Goal: Transaction & Acquisition: Purchase product/service

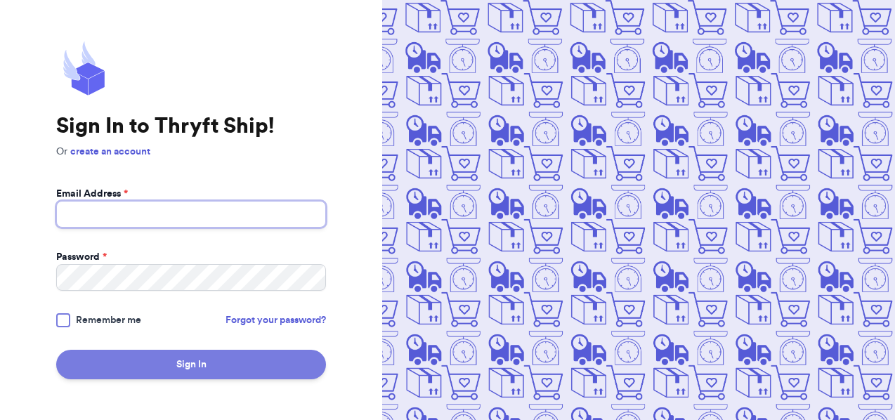
type input "[EMAIL_ADDRESS][DOMAIN_NAME]"
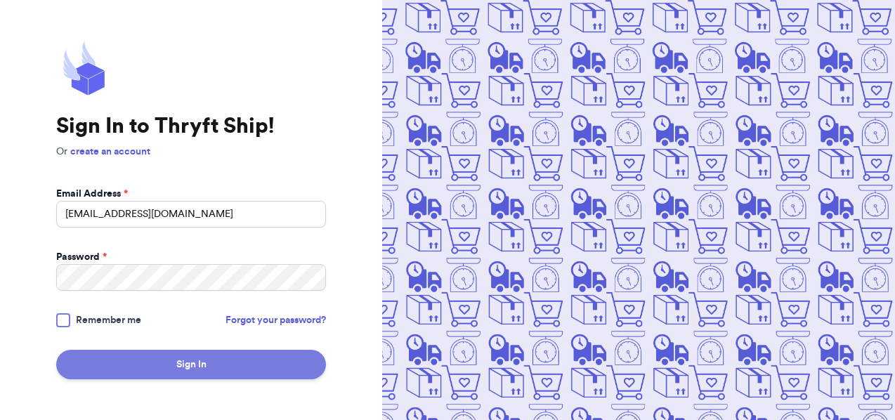
click at [177, 364] on button "Sign In" at bounding box center [191, 365] width 270 height 30
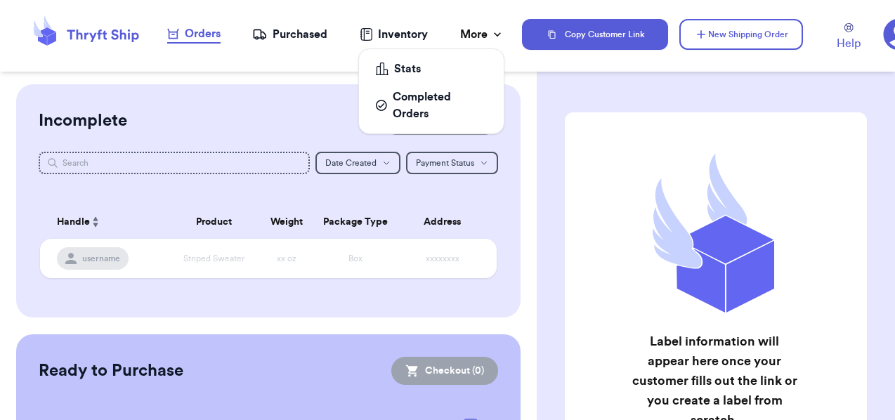
click at [481, 28] on div "More" at bounding box center [482, 34] width 44 height 17
click at [480, 32] on div "More" at bounding box center [482, 34] width 44 height 17
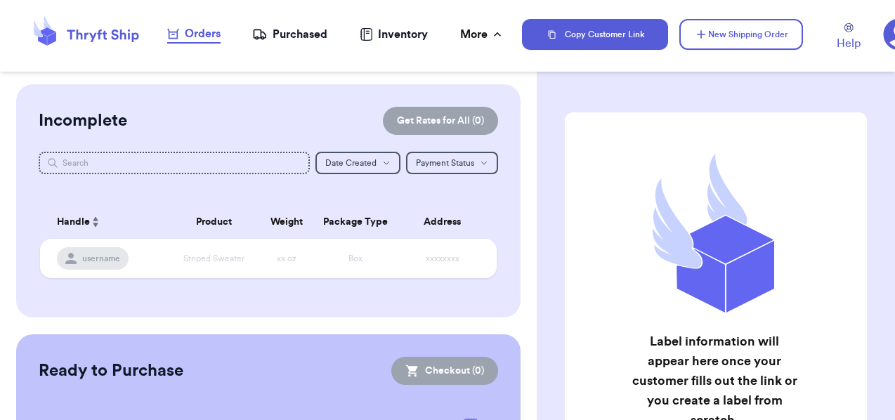
click at [219, 113] on div "Incomplete Get Rates for All ( 0 )" at bounding box center [269, 121] width 460 height 28
click at [738, 26] on button "New Shipping Order" at bounding box center [742, 34] width 124 height 31
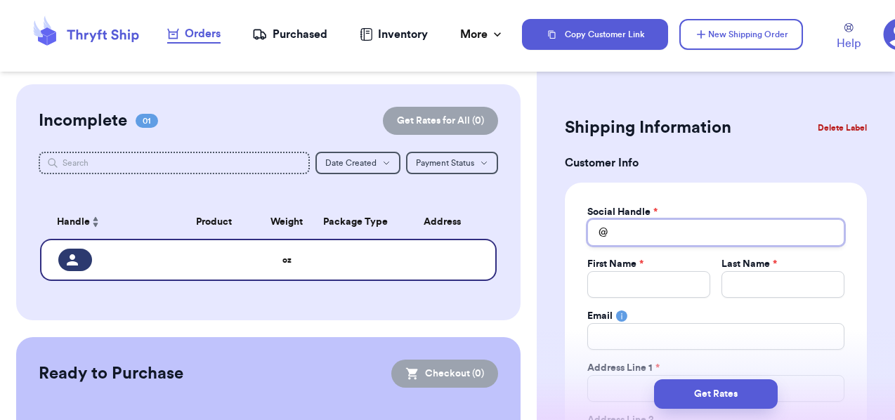
click at [626, 238] on input "Total Amount Paid" at bounding box center [716, 232] width 257 height 27
type input "b"
type input "br"
type input "bra"
type input "bran"
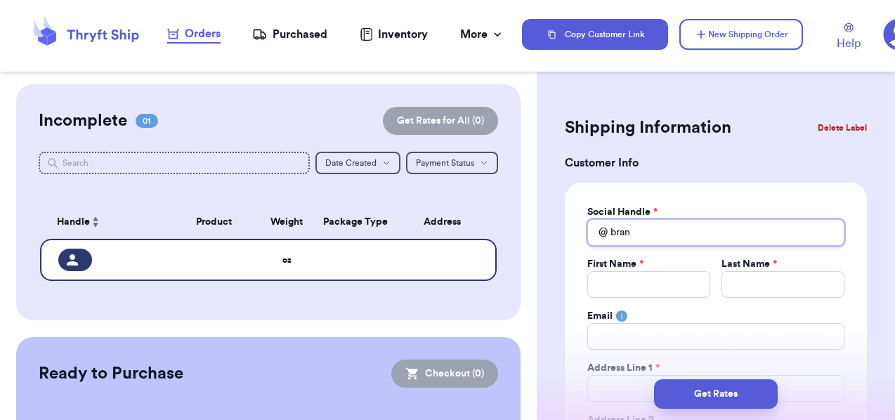
type input "brand"
type input "[PERSON_NAME]"
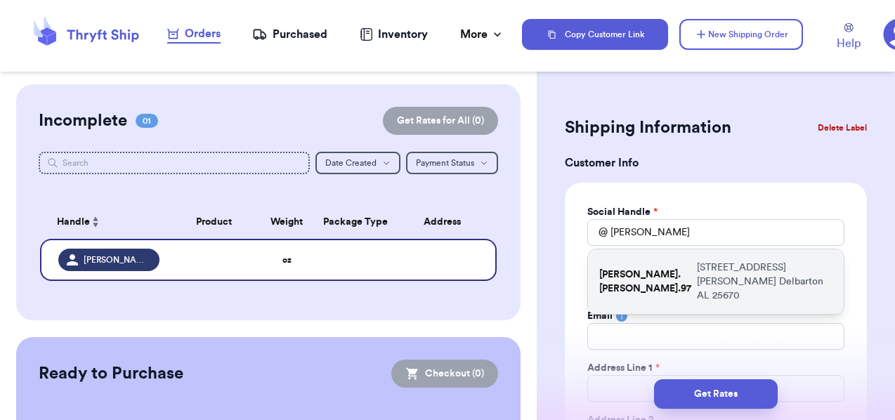
click at [650, 270] on p "[PERSON_NAME].[PERSON_NAME].97" at bounding box center [646, 282] width 92 height 28
type input "[PERSON_NAME].[PERSON_NAME].97"
type input "[PERSON_NAME]"
type input "[EMAIL_ADDRESS][DOMAIN_NAME]"
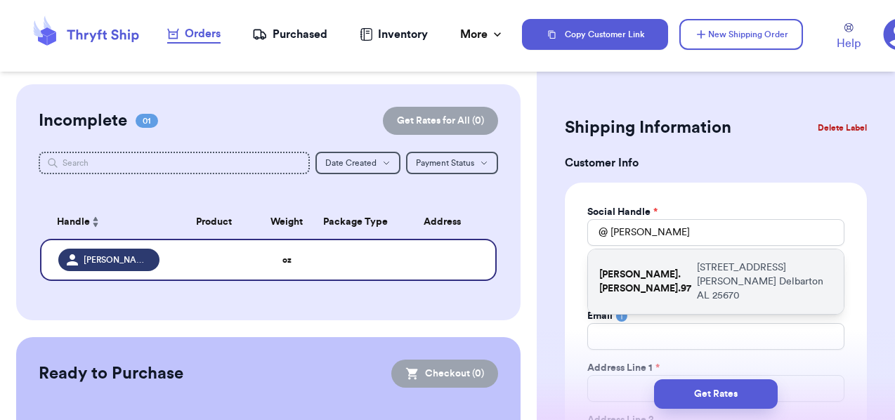
type input "[STREET_ADDRESS][PERSON_NAME]"
type input "Delbarton"
select select "AL"
type input "25670"
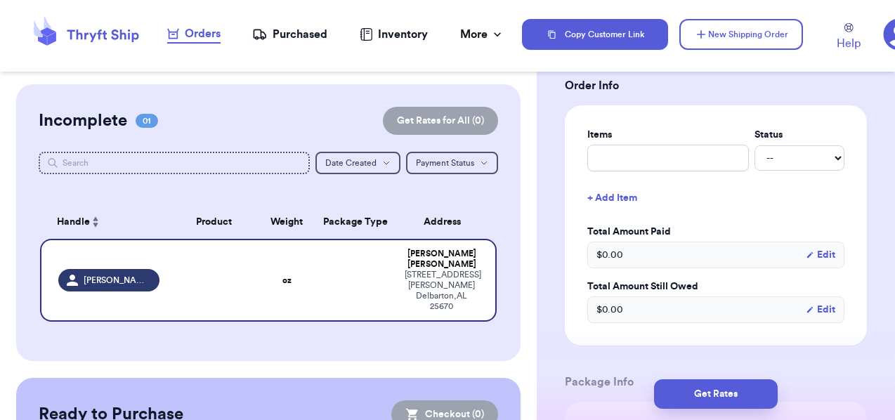
scroll to position [544, 0]
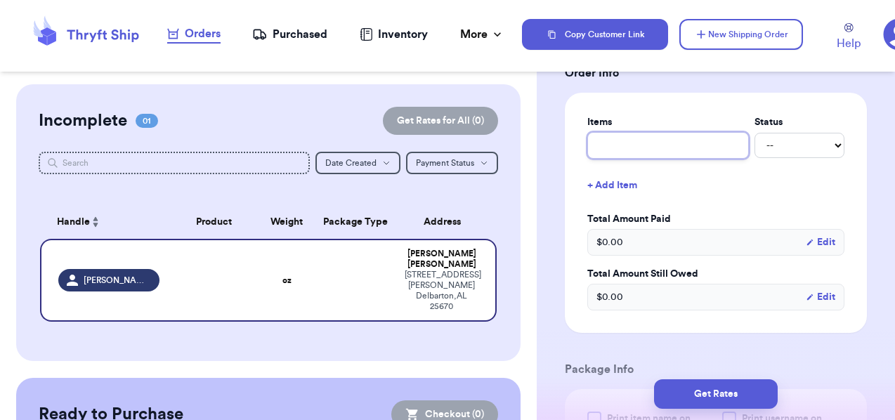
click at [657, 138] on input "text" at bounding box center [669, 145] width 162 height 27
type input "F"
type input "FP"
type input "FP t"
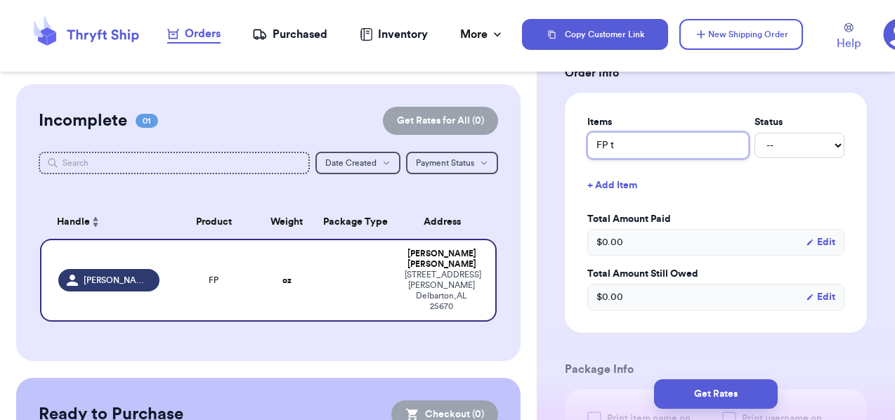
type input "FP ta"
type input "[PERSON_NAME]"
type input "FP tank"
click at [615, 188] on button "+ Add Item" at bounding box center [716, 185] width 268 height 31
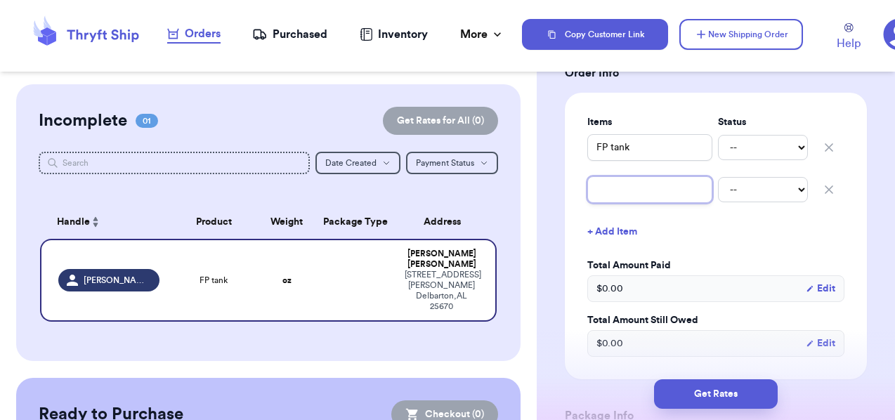
click at [641, 200] on input "text" at bounding box center [650, 189] width 125 height 27
type input "A"
type input "Ae"
type input "Aer"
type input "Aeri"
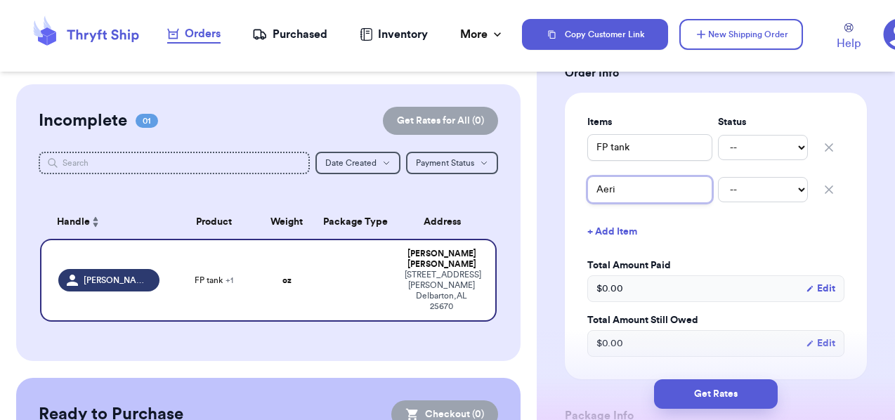
type input "Aerie"
type input "Aerie s"
type input "Aerie sh"
type input "Aerie sho"
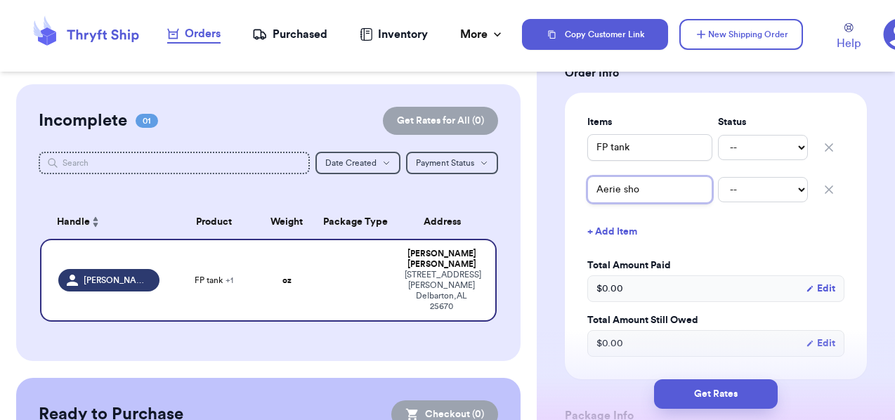
type input "Aerie shor"
type input "Aerie short"
type input "Aerie shorts"
click at [775, 144] on select "-- Paid Owes" at bounding box center [763, 147] width 90 height 25
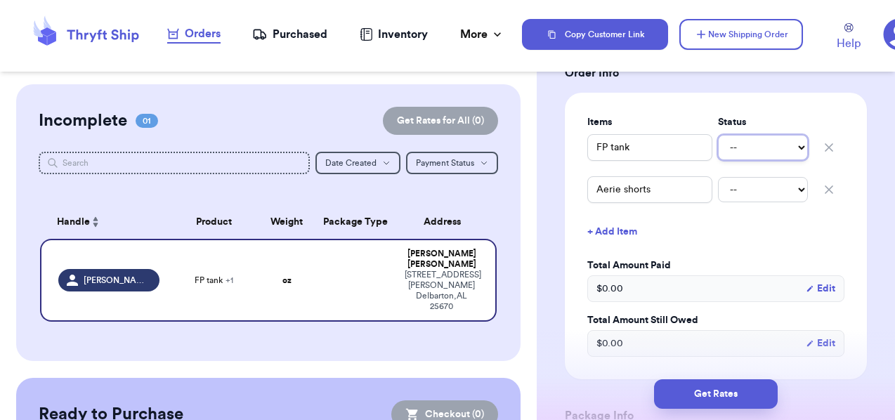
select select "paid"
click at [718, 135] on select "-- Paid Owes" at bounding box center [763, 147] width 90 height 25
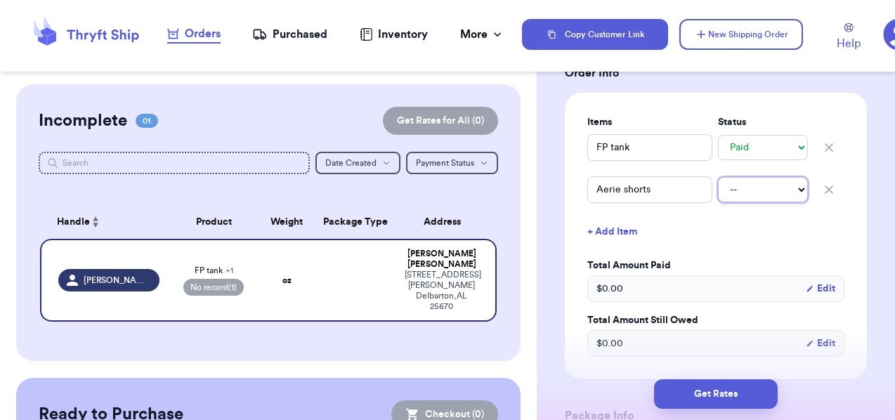
click at [765, 185] on select "-- Paid Owes" at bounding box center [763, 189] width 90 height 25
select select "paid"
click at [718, 177] on select "-- Paid Owes" at bounding box center [763, 189] width 90 height 25
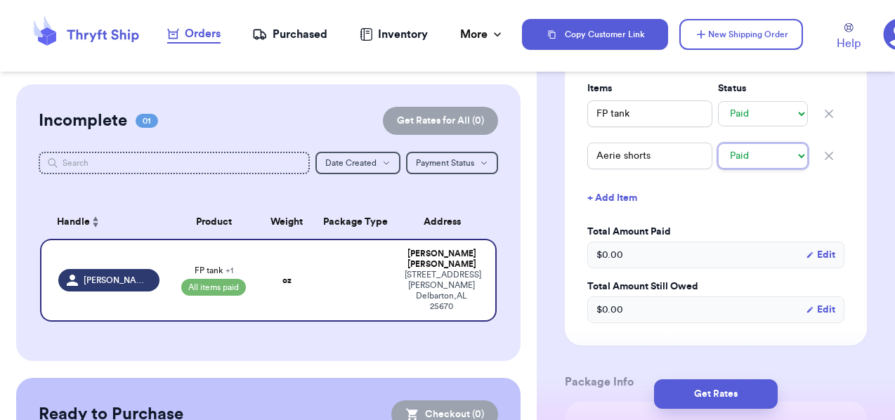
scroll to position [585, 0]
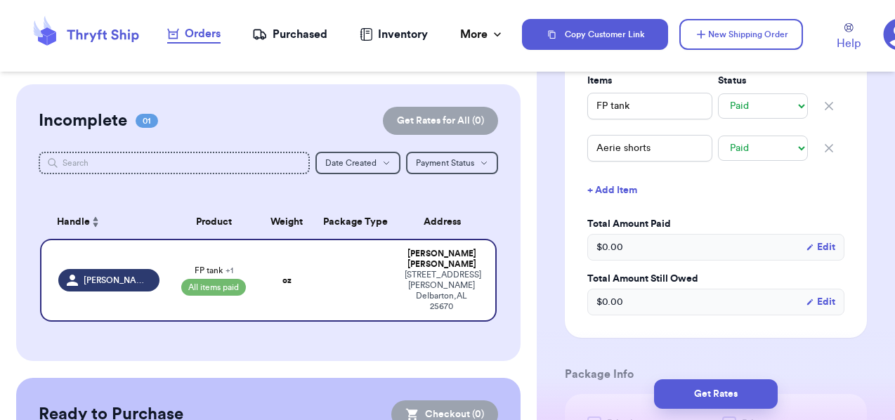
click at [649, 255] on div "$ 0.00 Edit" at bounding box center [716, 247] width 257 height 27
click at [692, 251] on div "$ 0.00 Edit" at bounding box center [716, 247] width 257 height 27
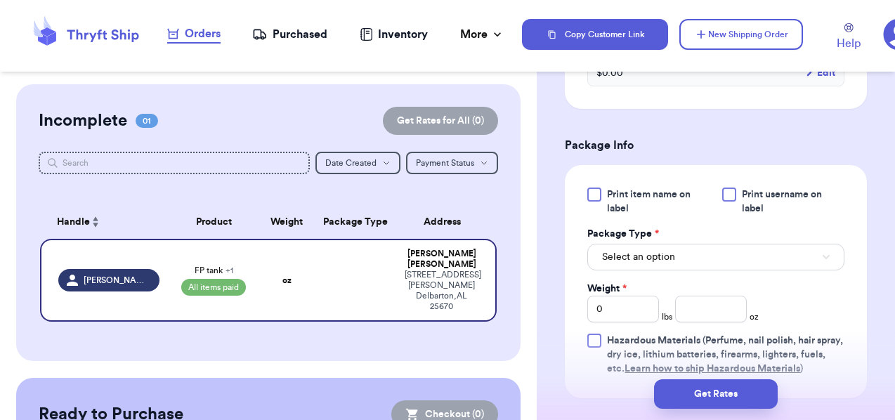
scroll to position [815, 0]
click at [596, 192] on div at bounding box center [595, 194] width 14 height 14
click at [0, 0] on input "Print item name on label" at bounding box center [0, 0] width 0 height 0
click at [735, 193] on div at bounding box center [730, 194] width 14 height 14
click at [0, 0] on input "Print username on label" at bounding box center [0, 0] width 0 height 0
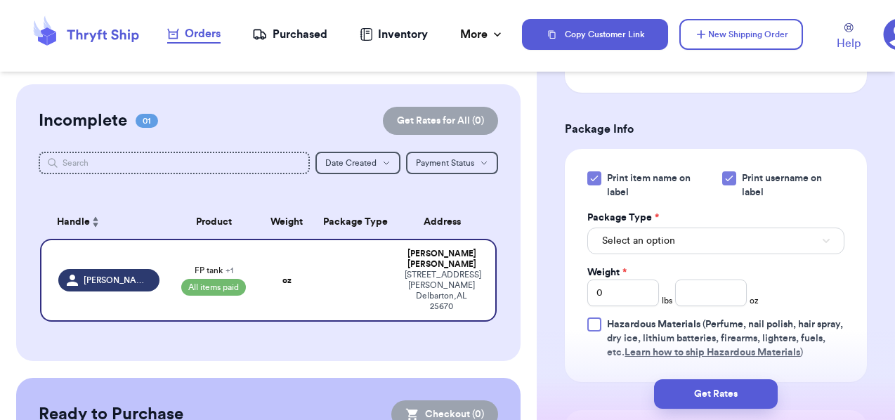
scroll to position [841, 0]
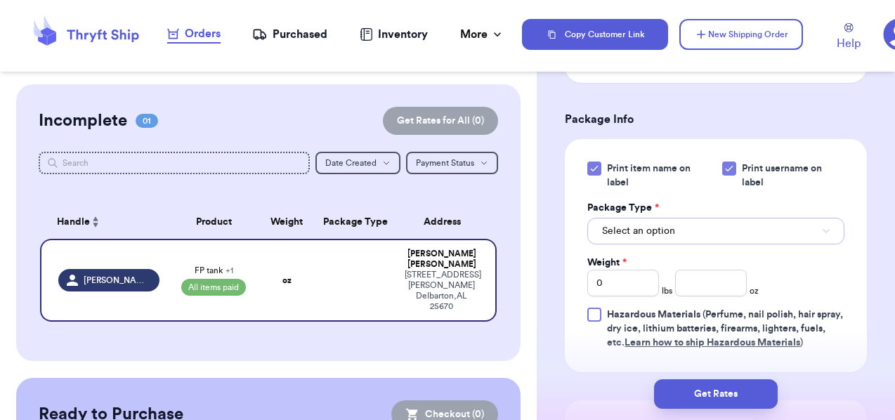
click at [701, 237] on button "Select an option" at bounding box center [716, 231] width 257 height 27
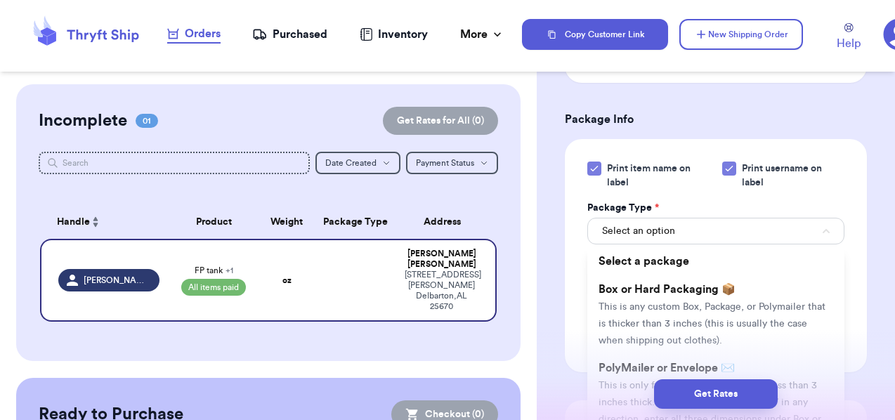
click at [616, 382] on div "Get Rates" at bounding box center [716, 395] width 336 height 30
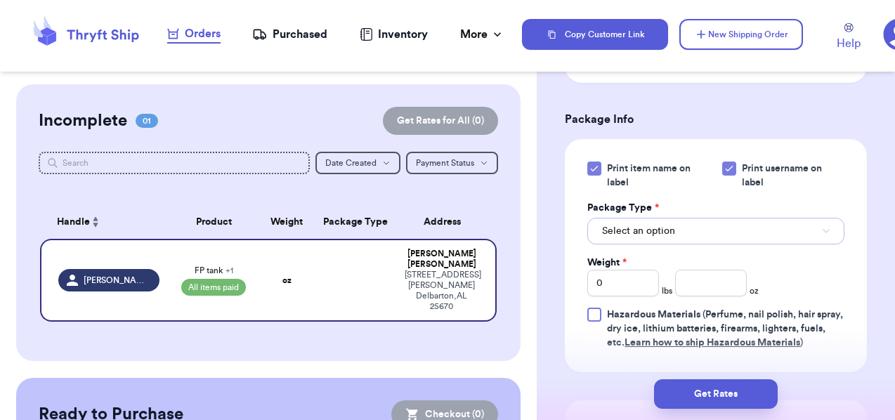
click at [694, 242] on button "Select an option" at bounding box center [716, 231] width 257 height 27
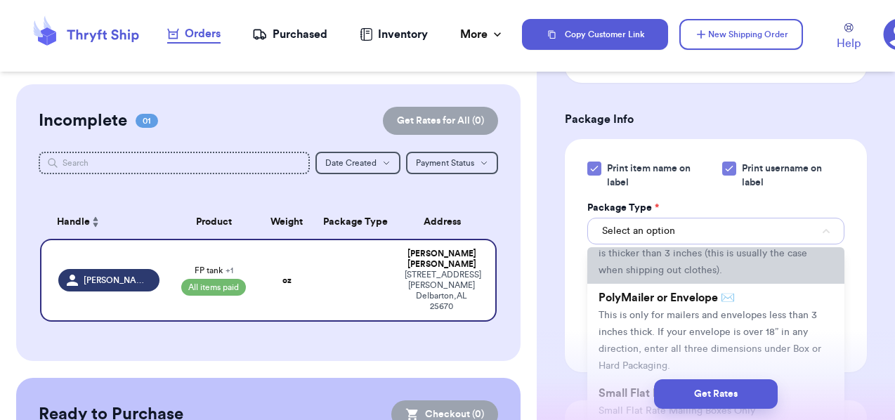
scroll to position [79, 0]
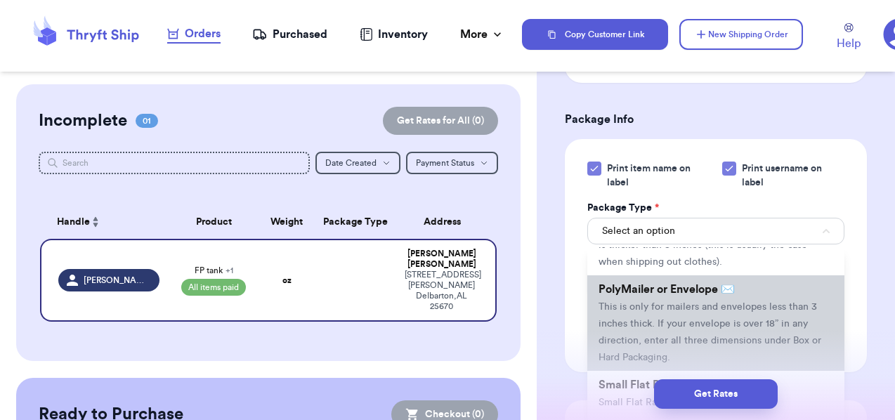
click at [659, 316] on li "PolyMailer or Envelope ✉️ This is only for mailers and envelopes less than 3 in…" at bounding box center [716, 324] width 257 height 96
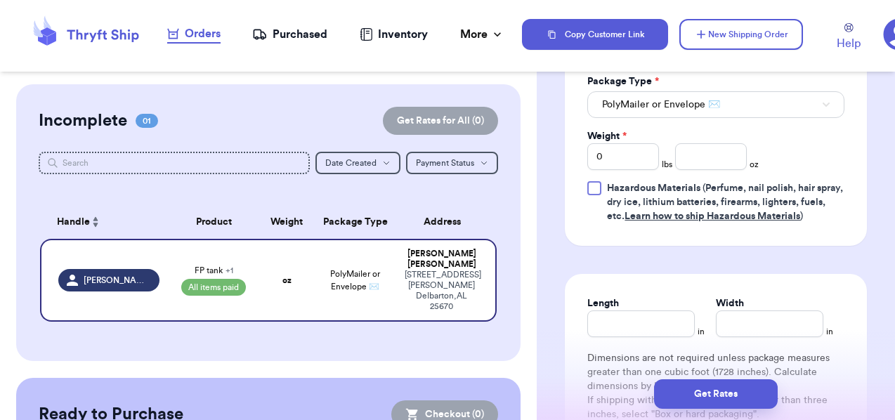
scroll to position [1017, 0]
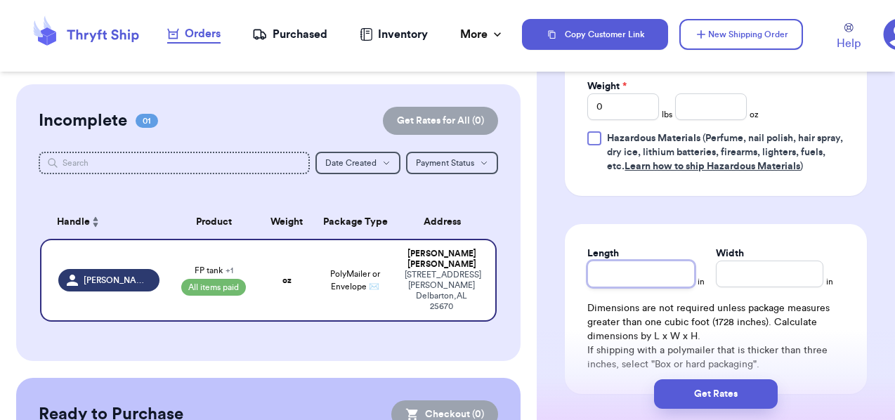
click at [642, 283] on input "Length" at bounding box center [642, 274] width 108 height 27
type input "1"
type input "11"
click at [765, 283] on input "Width *" at bounding box center [770, 274] width 108 height 27
click at [619, 273] on input "11" at bounding box center [642, 274] width 108 height 27
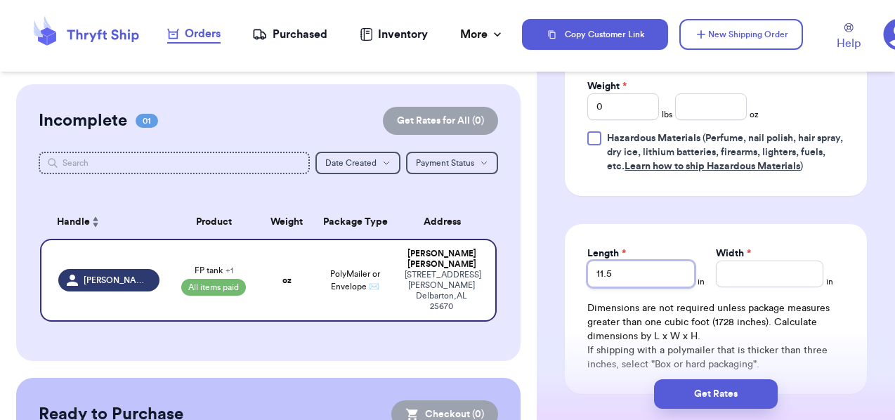
type input "11.5"
click at [729, 274] on input "Width *" at bounding box center [770, 274] width 108 height 27
type input "9"
type input "9.5"
click at [786, 242] on div "Length 11.5 in Width 9.5 in Dimensions are not required unless package measures…" at bounding box center [716, 309] width 302 height 170
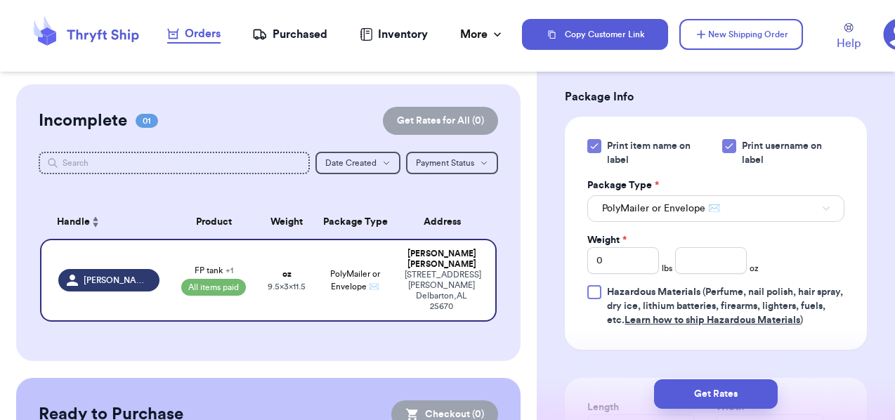
scroll to position [858, 0]
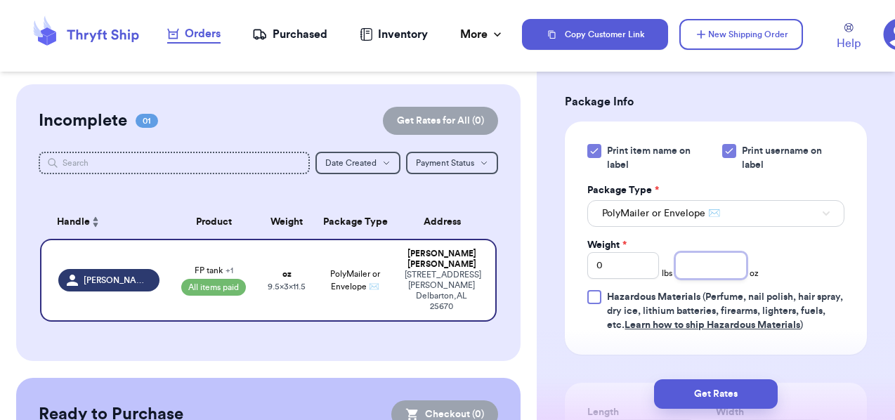
click at [706, 273] on input "number" at bounding box center [711, 265] width 72 height 27
type input "8.1"
click at [805, 262] on div "Print item name on label Print username on label Package Type * PolyMailer or E…" at bounding box center [716, 238] width 257 height 188
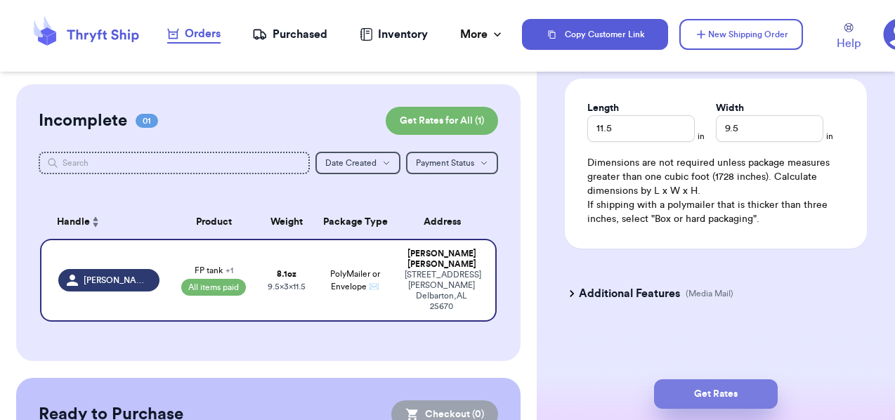
click at [743, 398] on button "Get Rates" at bounding box center [716, 395] width 124 height 30
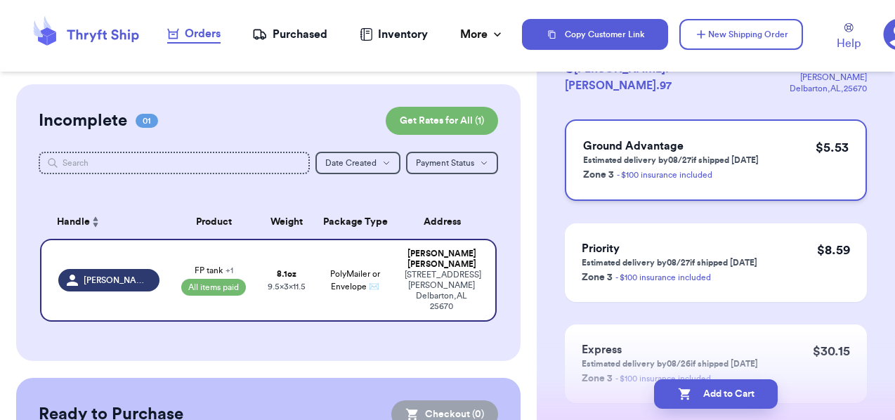
scroll to position [0, 0]
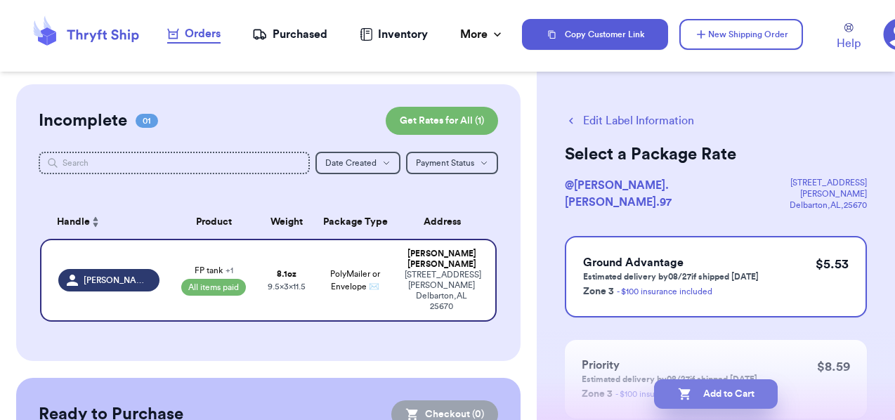
click at [714, 393] on button "Add to Cart" at bounding box center [716, 395] width 124 height 30
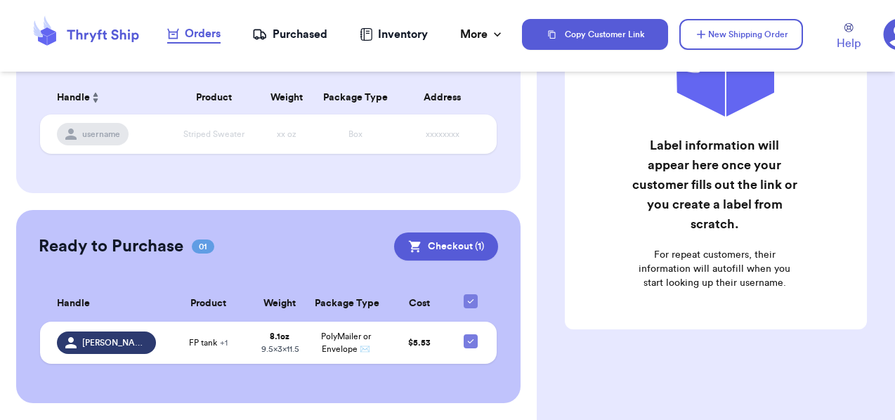
scroll to position [136, 0]
click at [463, 235] on button "Checkout ( 1 )" at bounding box center [446, 247] width 104 height 28
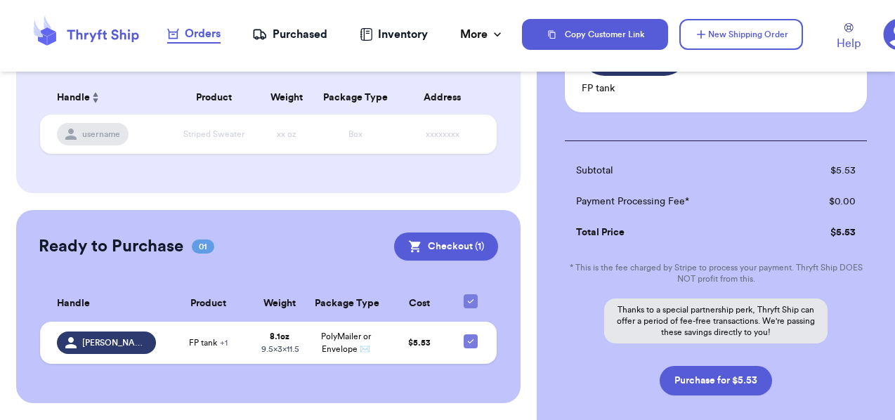
scroll to position [222, 0]
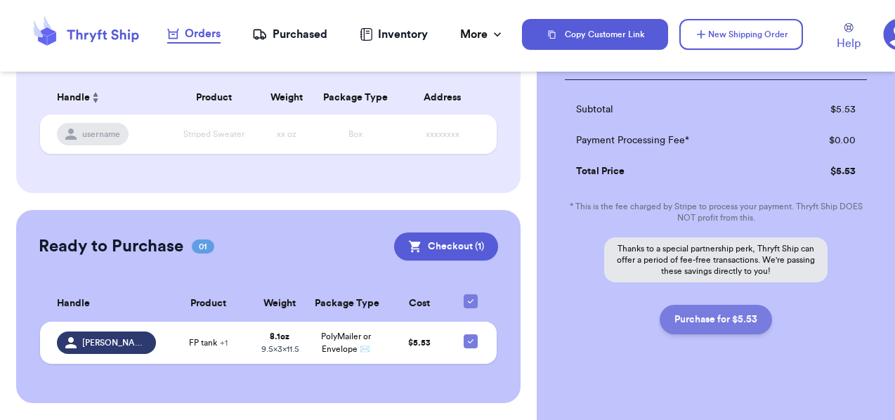
click at [697, 309] on button "Purchase for $5.53" at bounding box center [716, 320] width 112 height 30
checkbox input "false"
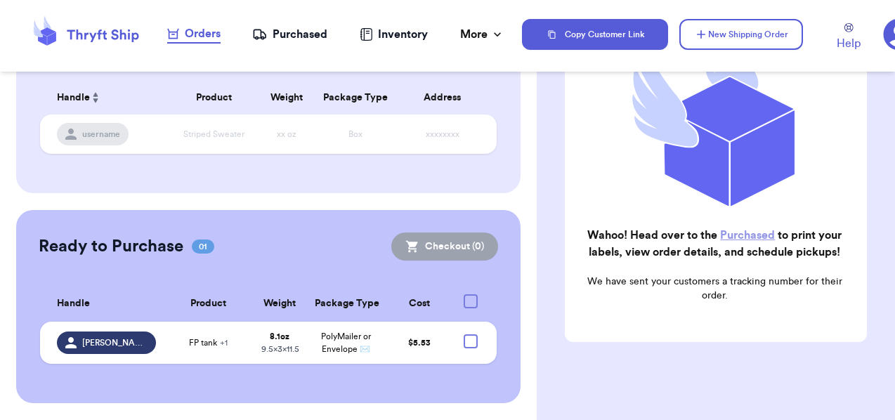
checkbox input "true"
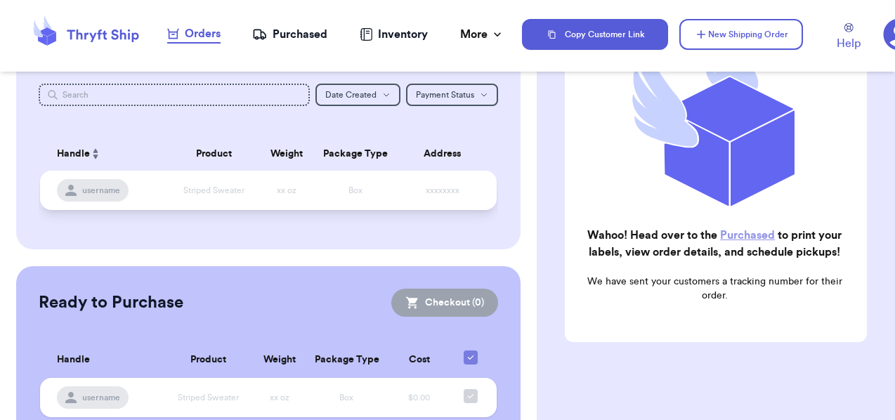
scroll to position [0, 0]
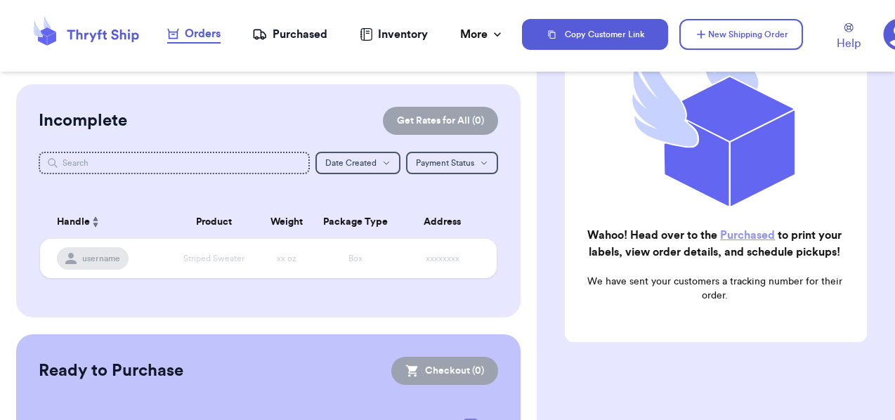
click at [297, 30] on div "Purchased" at bounding box center [289, 34] width 75 height 17
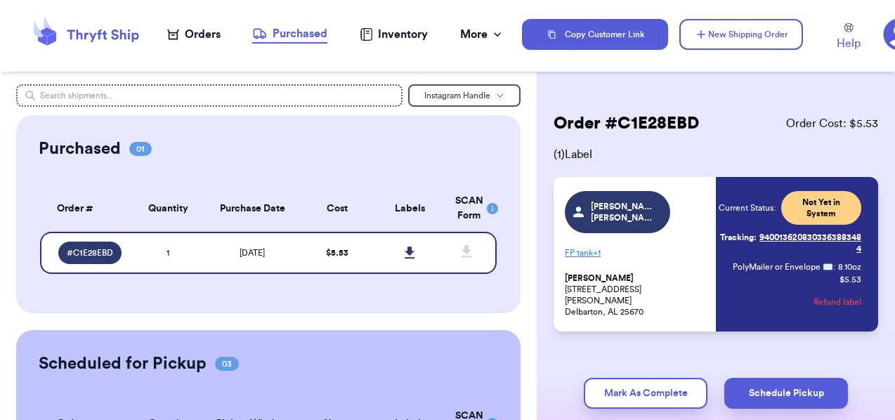
click at [794, 259] on div "Current Status: Not Yet in System Tracking: 9400136208303363883484 PolyMailer o…" at bounding box center [790, 254] width 143 height 127
click at [412, 254] on icon at bounding box center [410, 253] width 11 height 13
drag, startPoint x: 618, startPoint y: 318, endPoint x: 560, endPoint y: 309, distance: 58.4
click at [560, 309] on div "[PERSON_NAME].[PERSON_NAME].97 FP tank + 1 [PERSON_NAME] [STREET_ADDRESS][PERSO…" at bounding box center [716, 254] width 325 height 155
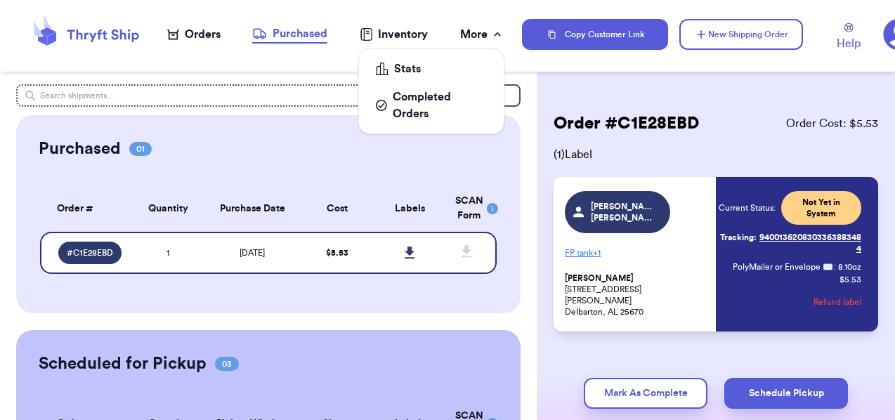
click at [486, 40] on div "More" at bounding box center [482, 34] width 44 height 17
click at [476, 28] on div "More" at bounding box center [482, 34] width 44 height 17
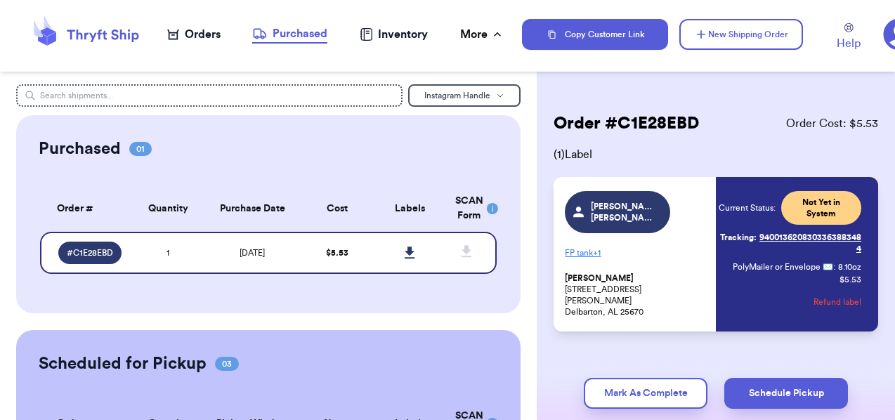
click at [168, 34] on icon at bounding box center [173, 34] width 12 height 11
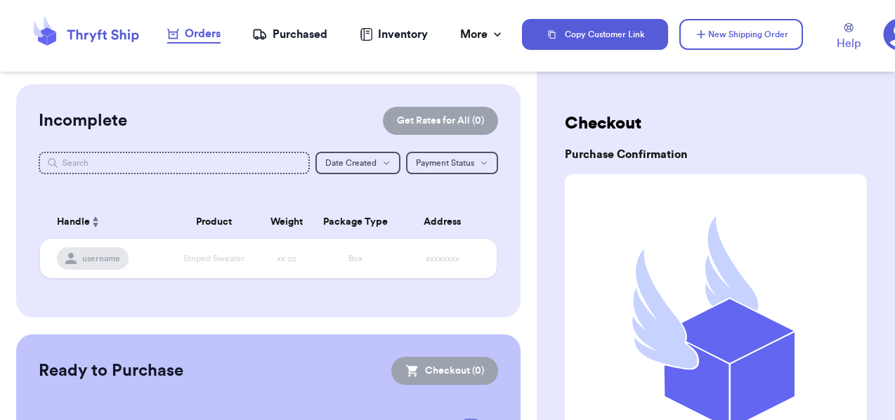
click at [302, 29] on div "Purchased" at bounding box center [289, 34] width 75 height 17
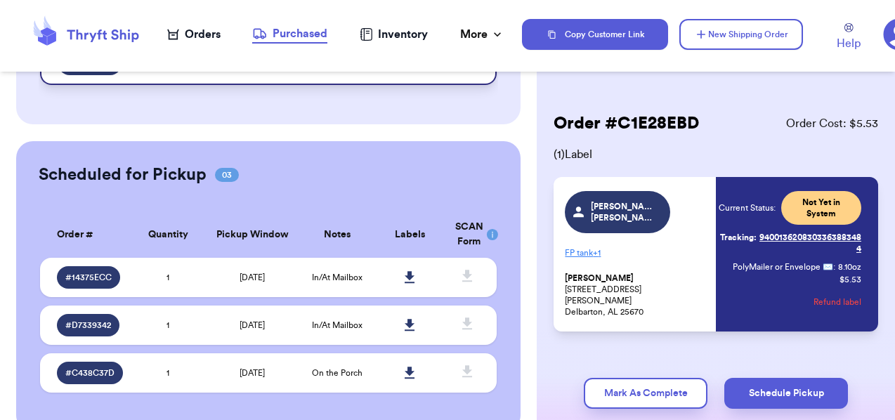
scroll to position [218, 0]
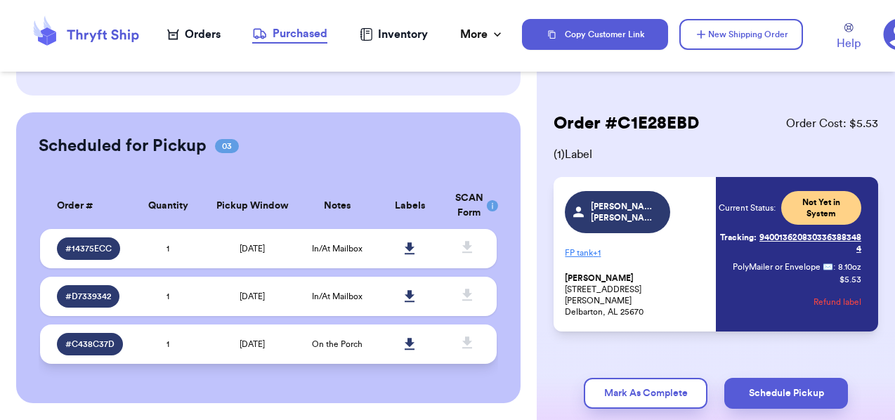
click at [322, 337] on td "On the Porch" at bounding box center [337, 344] width 73 height 39
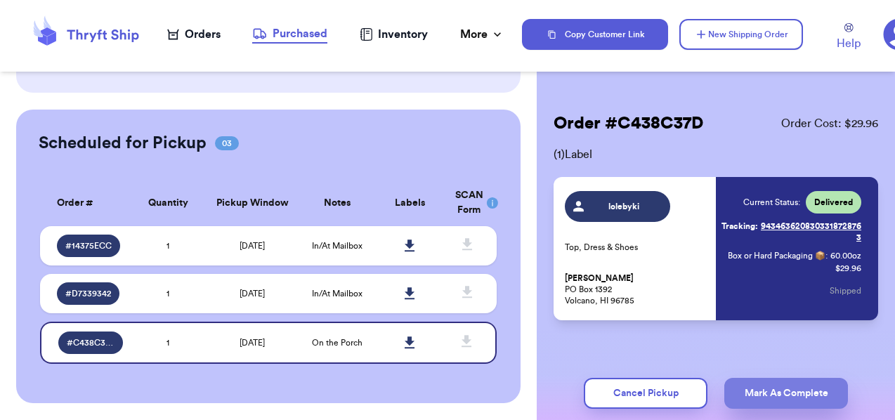
click at [813, 393] on button "Mark As Complete" at bounding box center [787, 393] width 124 height 31
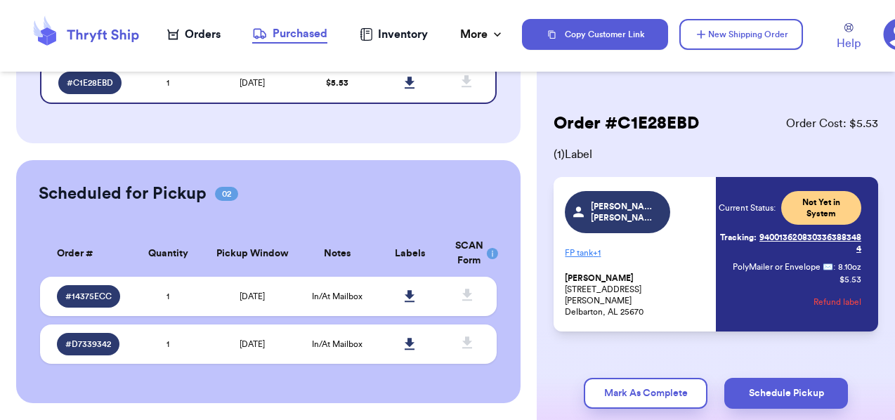
scroll to position [170, 0]
click at [338, 344] on span "In/At Mailbox" at bounding box center [337, 344] width 51 height 8
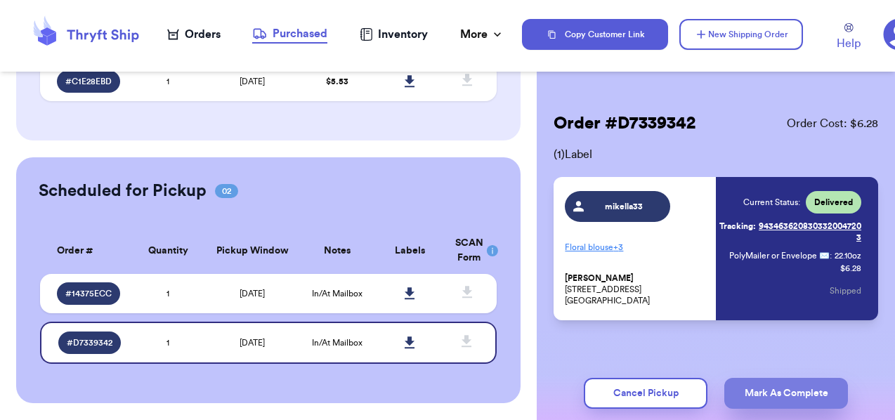
click at [750, 386] on button "Mark As Complete" at bounding box center [787, 393] width 124 height 31
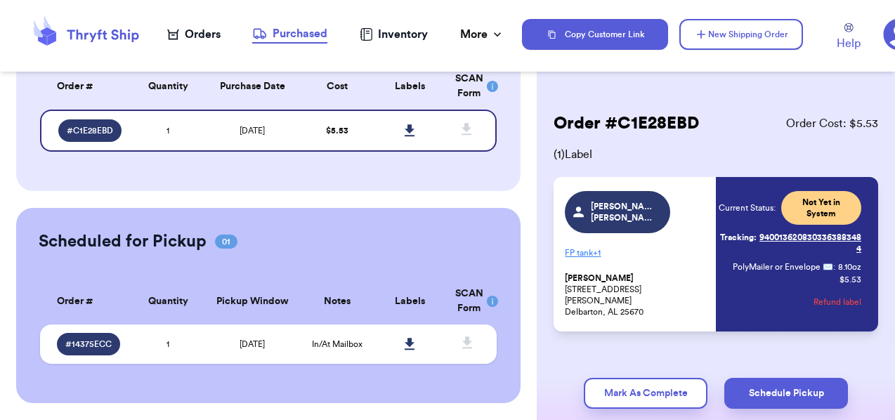
scroll to position [122, 0]
click at [299, 299] on th "Pickup Window" at bounding box center [253, 301] width 96 height 46
click at [317, 340] on span "In/At Mailbox" at bounding box center [337, 344] width 51 height 8
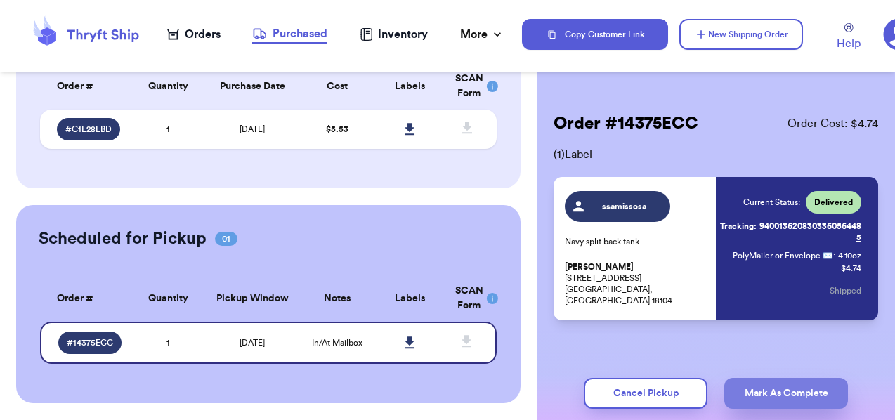
click at [746, 392] on button "Mark As Complete" at bounding box center [787, 393] width 124 height 31
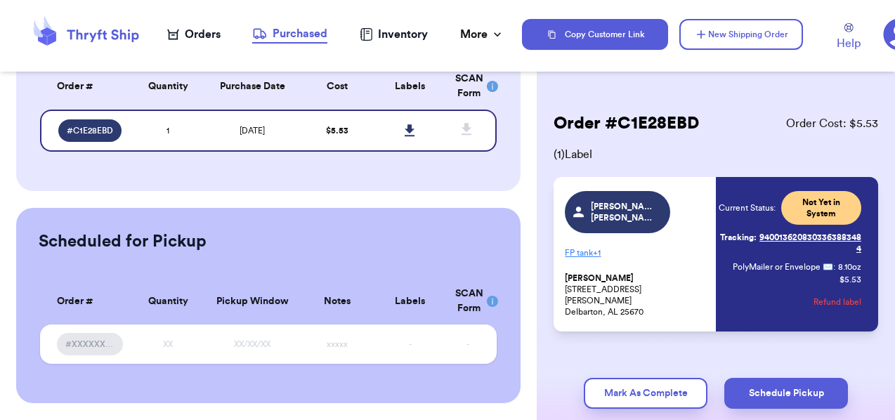
scroll to position [0, 0]
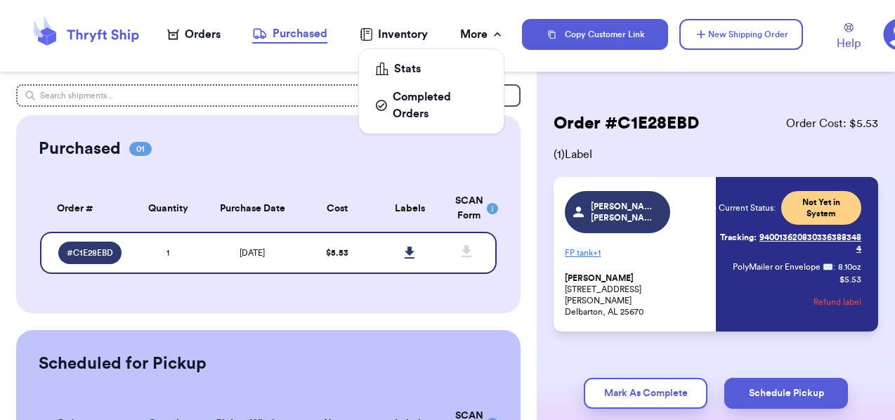
click at [474, 40] on div "More" at bounding box center [482, 34] width 44 height 17
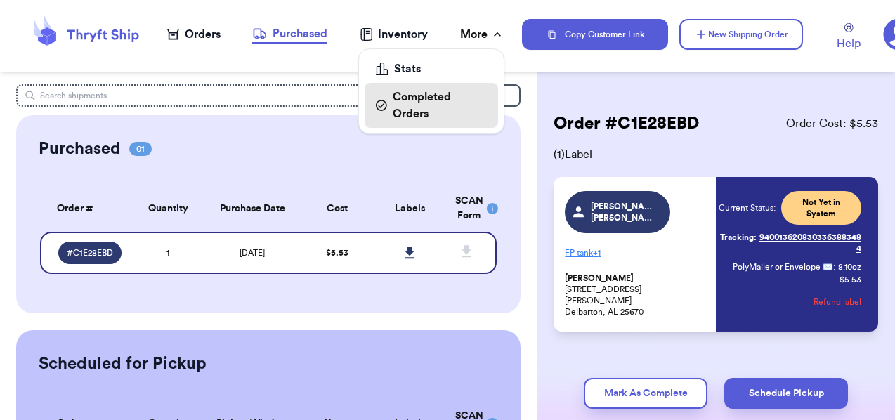
click at [448, 98] on div "Completed Orders" at bounding box center [431, 106] width 111 height 34
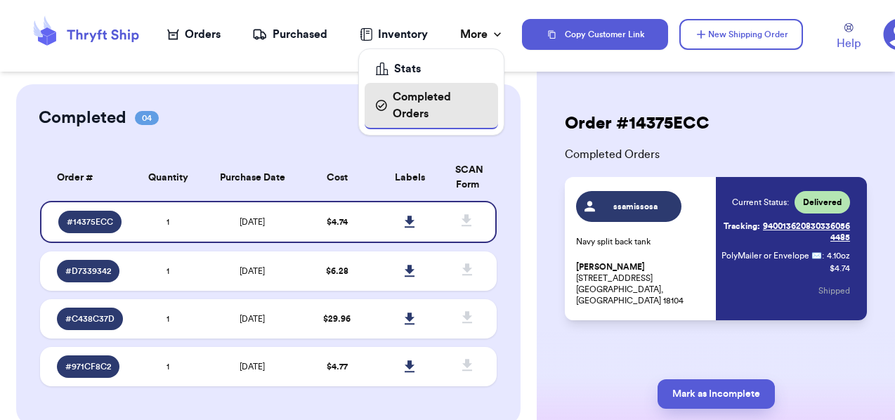
scroll to position [22, 0]
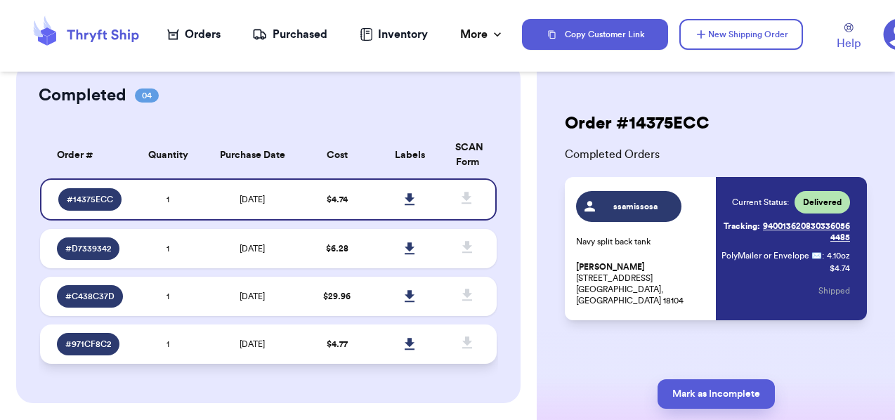
click at [214, 346] on td "[DATE]" at bounding box center [253, 344] width 96 height 39
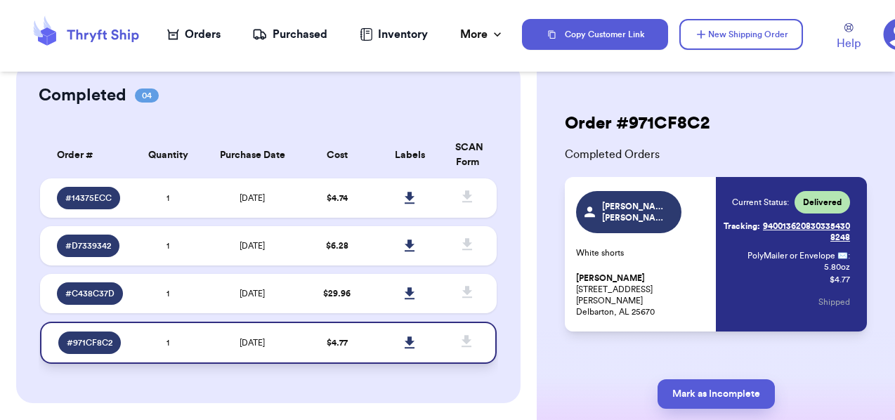
scroll to position [0, 0]
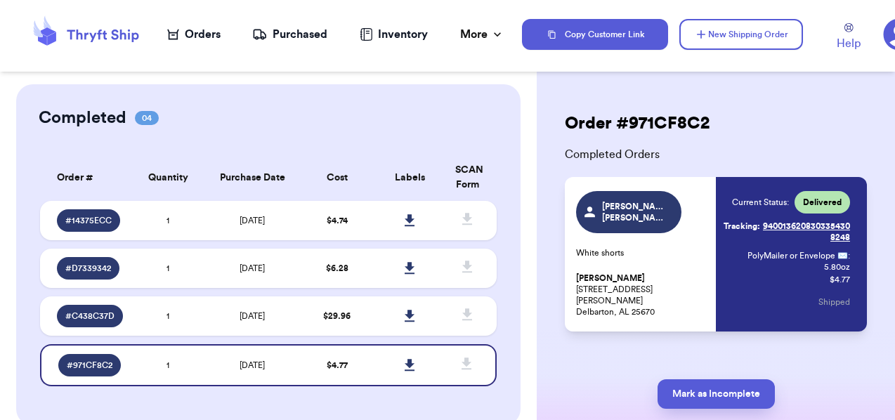
click at [889, 39] on icon at bounding box center [900, 35] width 32 height 32
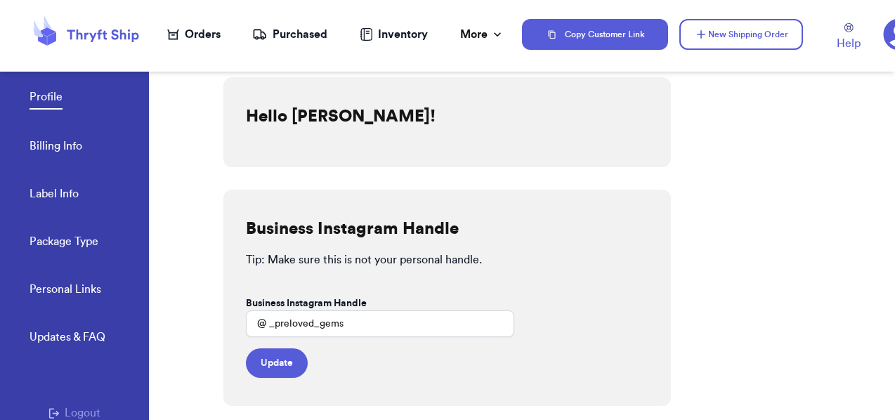
click at [106, 38] on icon at bounding box center [103, 36] width 72 height 13
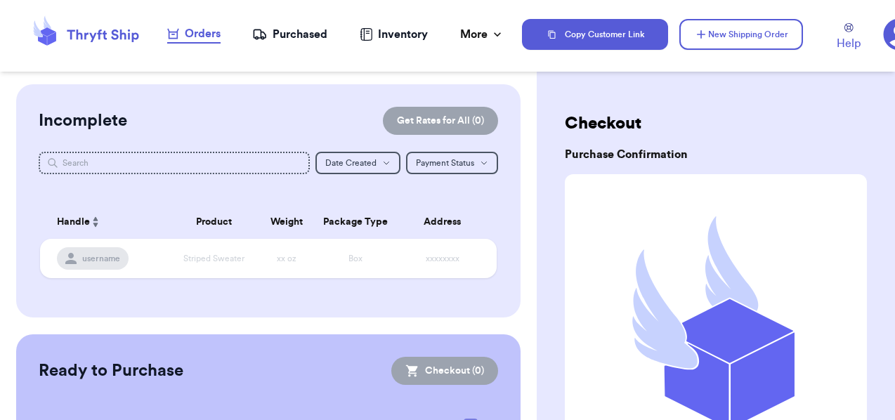
click at [277, 32] on div "Purchased" at bounding box center [289, 34] width 75 height 17
